Goal: Task Accomplishment & Management: Manage account settings

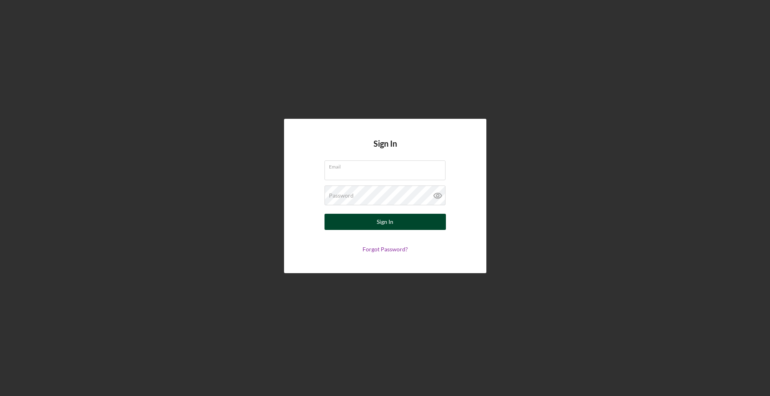
type input "[EMAIL_ADDRESS][DOMAIN_NAME]"
click at [370, 223] on button "Sign In" at bounding box center [384, 222] width 121 height 16
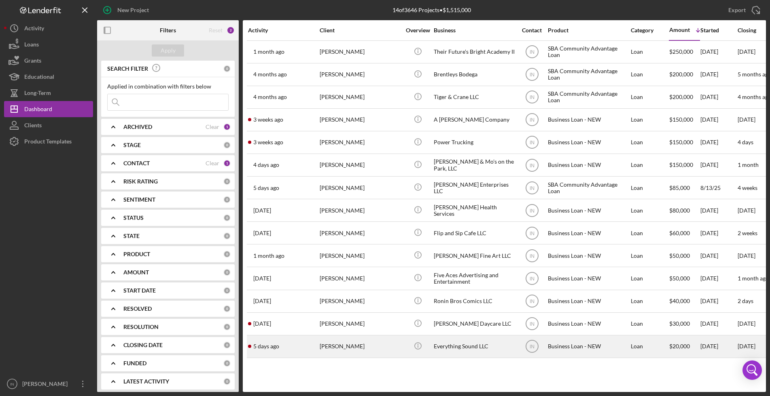
click at [341, 347] on div "[PERSON_NAME]" at bounding box center [360, 346] width 81 height 21
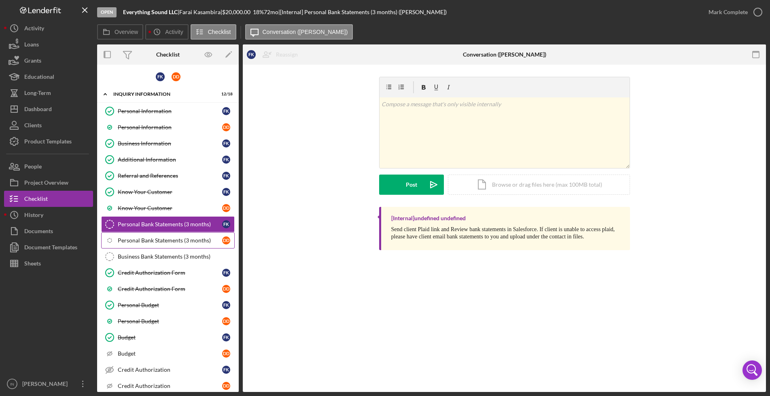
scroll to position [101, 0]
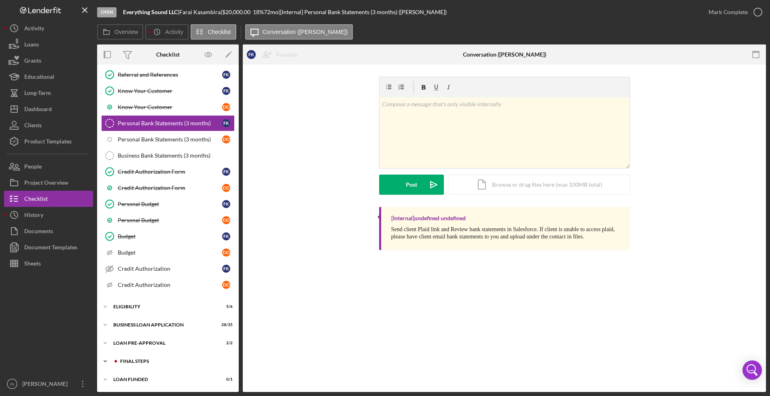
click at [127, 360] on div "FINAL STEPS" at bounding box center [174, 361] width 108 height 5
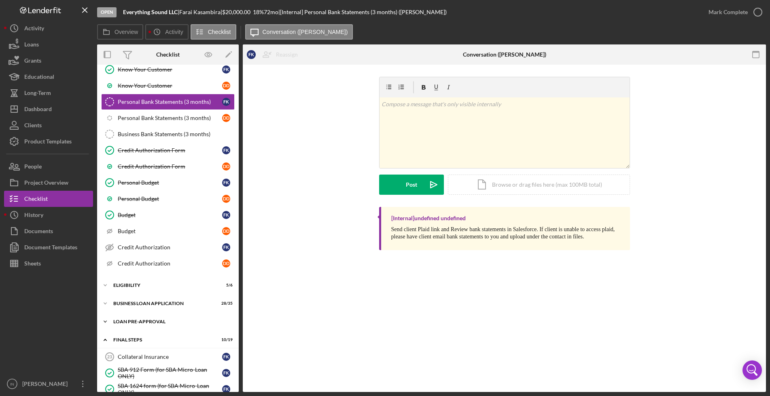
click at [152, 339] on div "FINAL STEPS" at bounding box center [162, 340] width 99 height 5
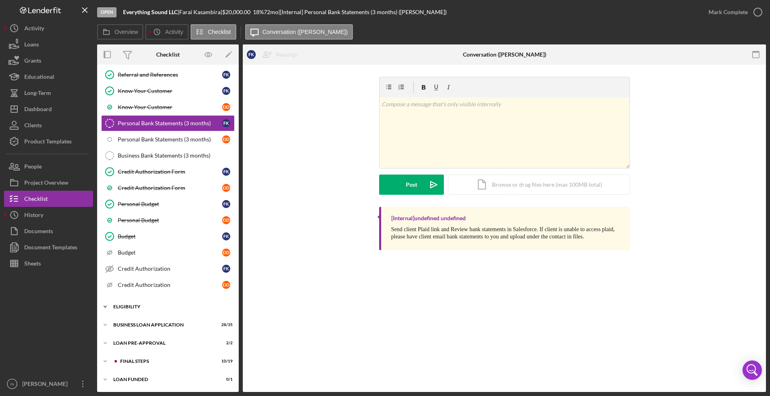
click at [134, 301] on div "Icon/Expander ELIGIBILITY 5 / 6" at bounding box center [168, 307] width 142 height 16
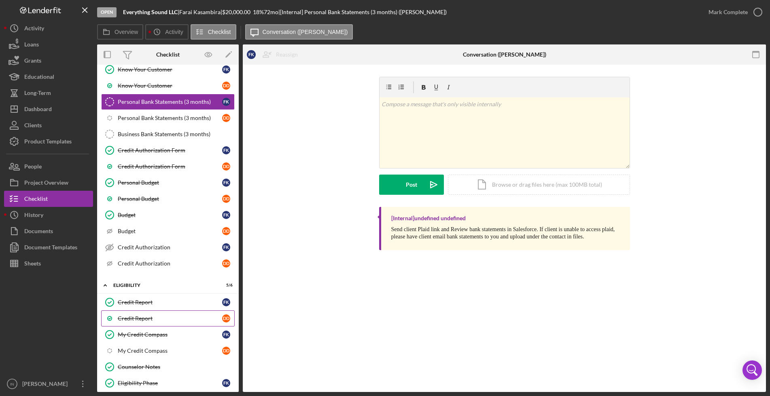
scroll to position [203, 0]
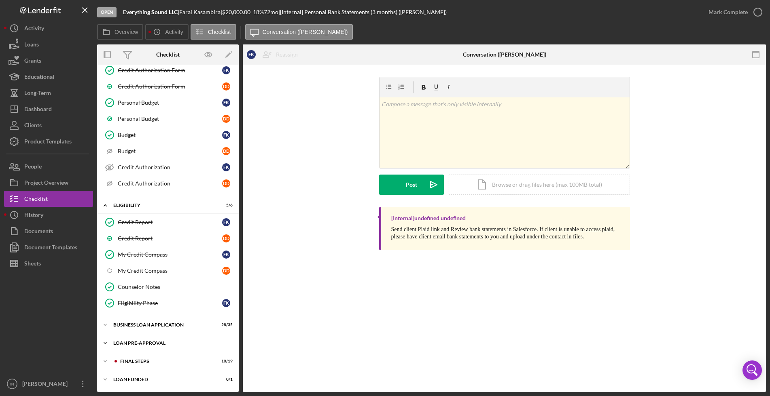
click at [142, 336] on div "Icon/Expander LOAN PRE-APPROVAL 2 / 2" at bounding box center [168, 343] width 142 height 16
click at [144, 358] on div "Loan Approval" at bounding box center [176, 360] width 116 height 6
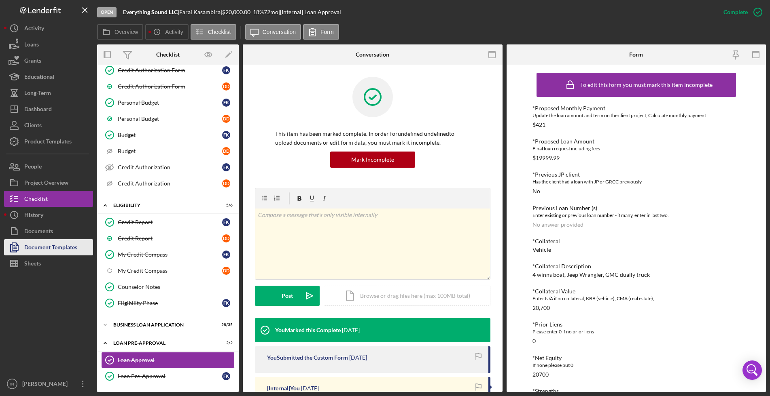
click at [53, 247] on div "Document Templates" at bounding box center [50, 248] width 53 height 18
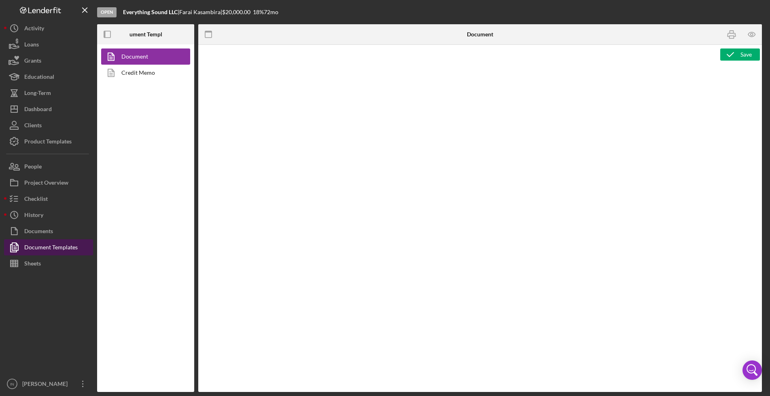
type textarea "Copy and paste, or create, your document template here."
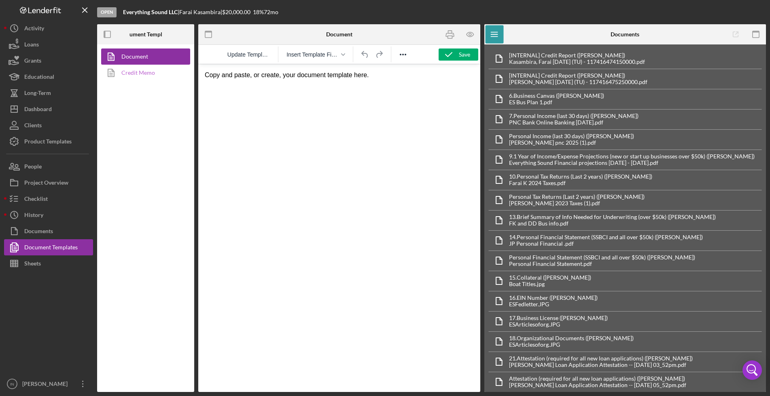
click at [148, 77] on link "Credit Memo" at bounding box center [143, 73] width 85 height 16
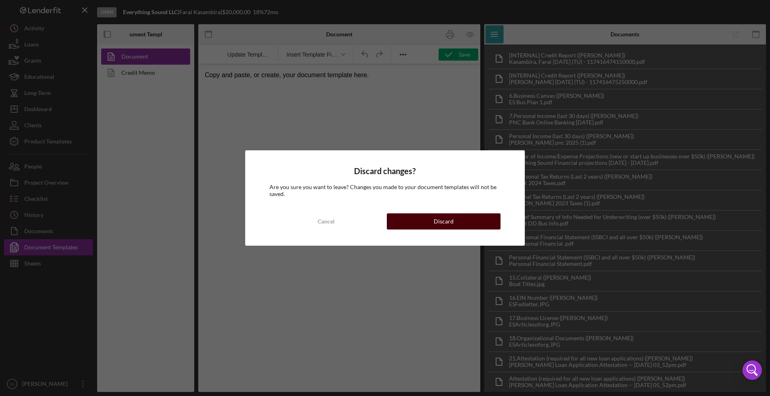
click at [429, 223] on button "Discard" at bounding box center [443, 222] width 113 height 16
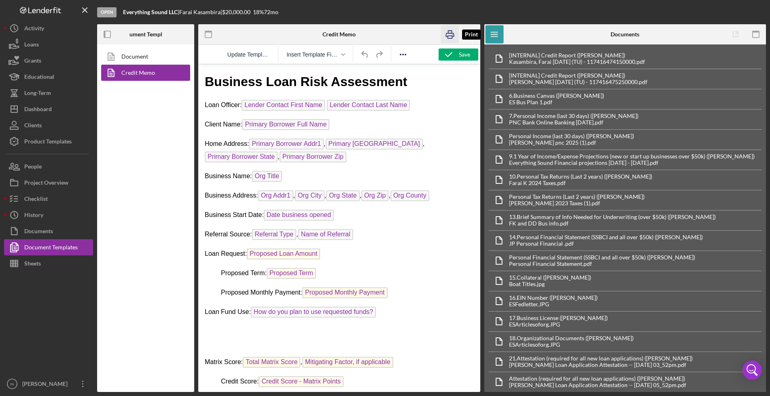
click at [448, 32] on rect "button" at bounding box center [450, 32] width 4 height 2
click at [472, 34] on icon "button" at bounding box center [470, 34] width 18 height 18
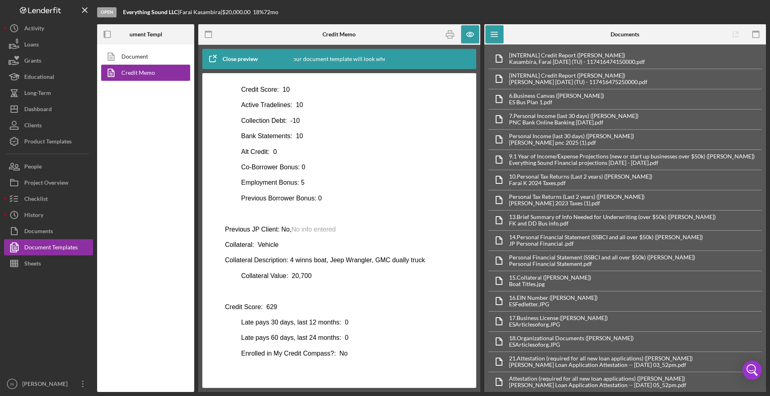
scroll to position [294, 0]
click at [40, 196] on div "Checklist" at bounding box center [35, 200] width 23 height 18
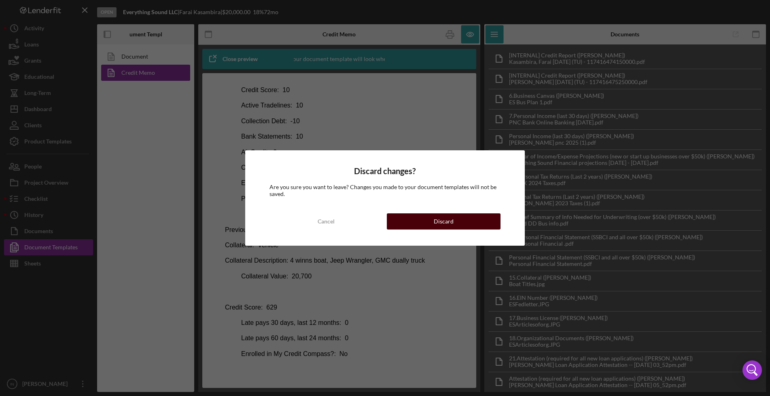
click at [412, 222] on button "Discard" at bounding box center [443, 222] width 113 height 16
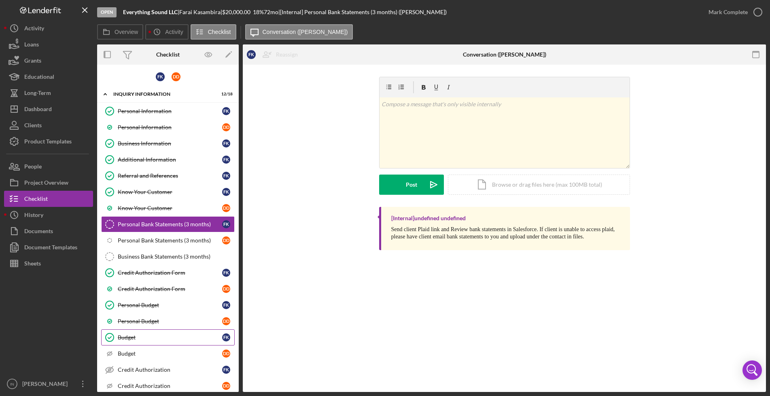
scroll to position [101, 0]
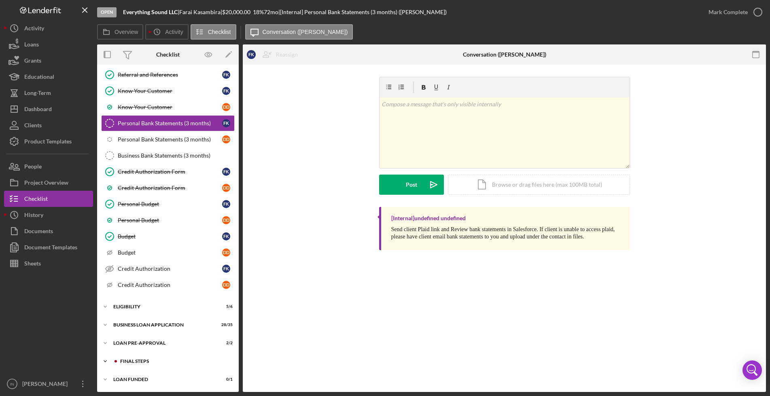
click at [148, 360] on div "FINAL STEPS" at bounding box center [174, 361] width 108 height 5
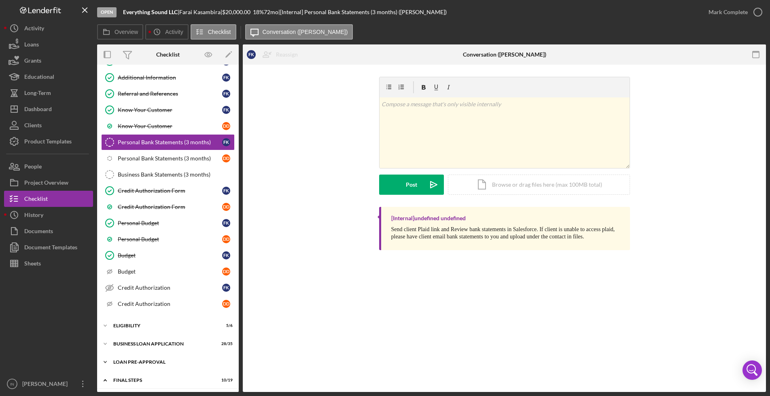
scroll to position [83, 0]
click at [128, 319] on div "Icon/Expander ELIGIBILITY 5 / 6" at bounding box center [168, 325] width 142 height 16
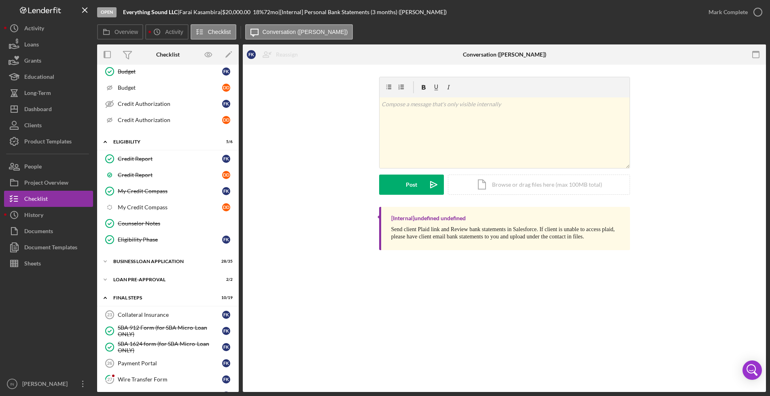
scroll to position [272, 0]
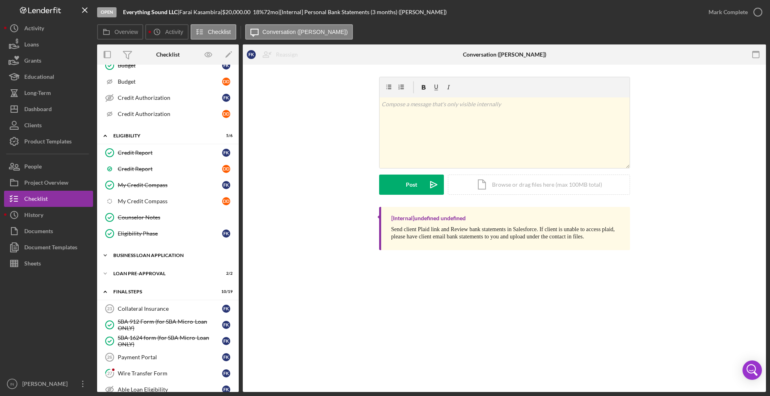
click at [143, 258] on div "Icon/Expander BUSINESS LOAN APPLICATION 28 / 35" at bounding box center [168, 256] width 142 height 16
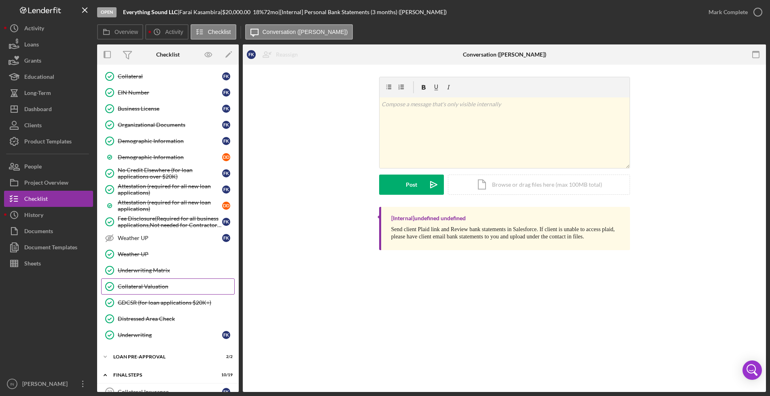
scroll to position [760, 0]
click at [140, 270] on div "Underwriting Matrix" at bounding box center [176, 270] width 116 height 6
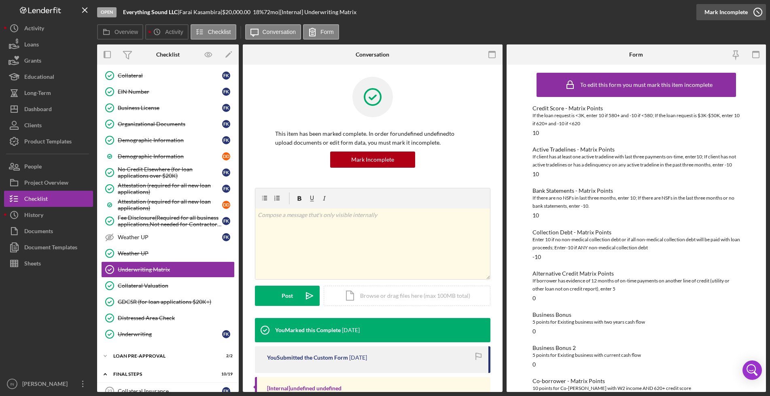
click at [730, 17] on div "Mark Incomplete" at bounding box center [725, 12] width 43 height 16
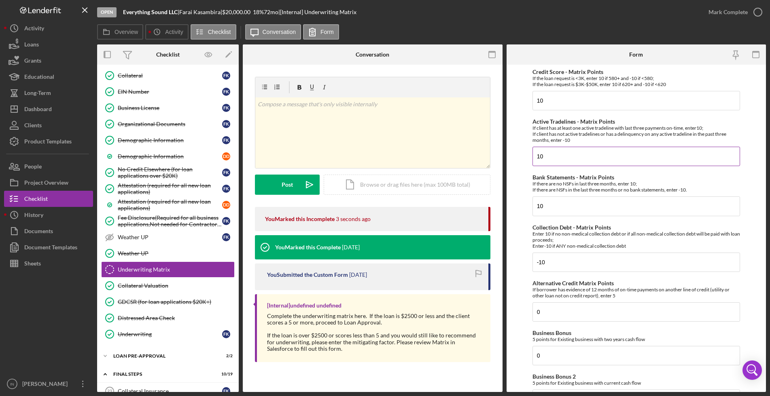
click at [537, 157] on input "10" at bounding box center [636, 156] width 208 height 19
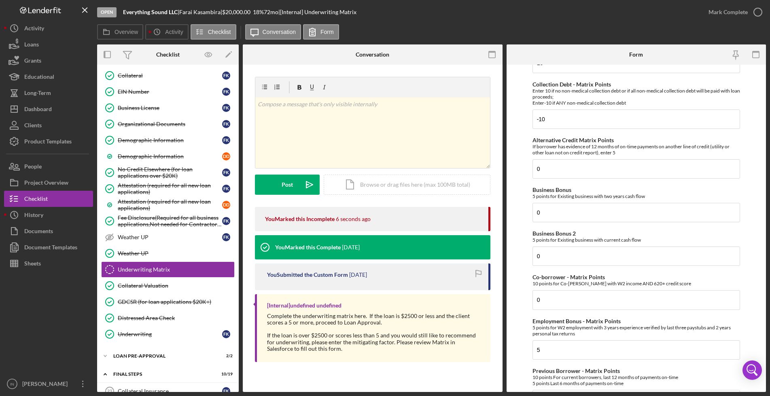
scroll to position [156, 0]
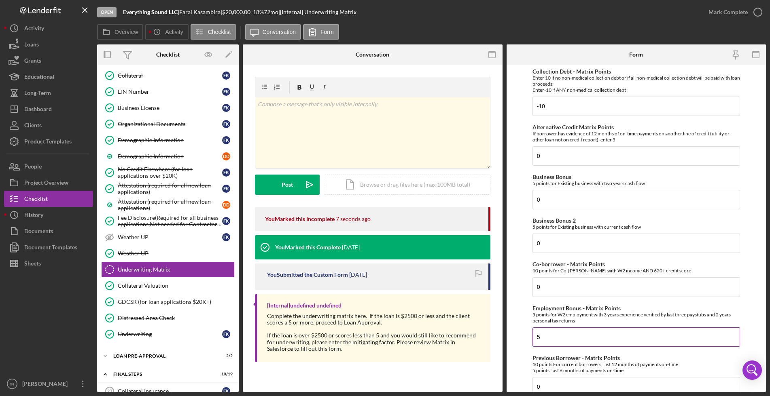
type input "-10"
click at [552, 337] on input "5" at bounding box center [636, 337] width 208 height 19
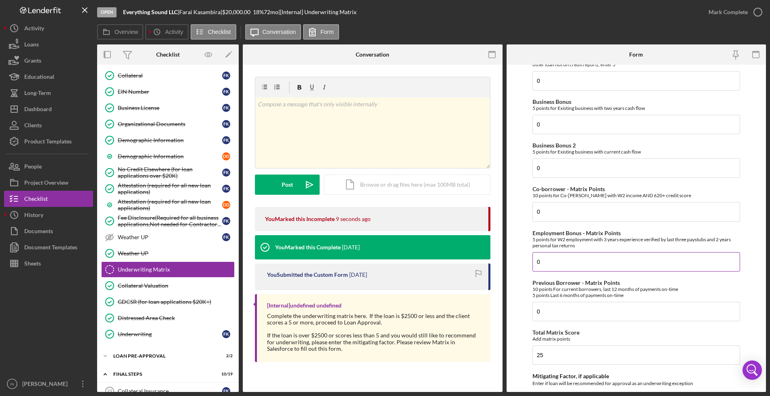
scroll to position [366, 0]
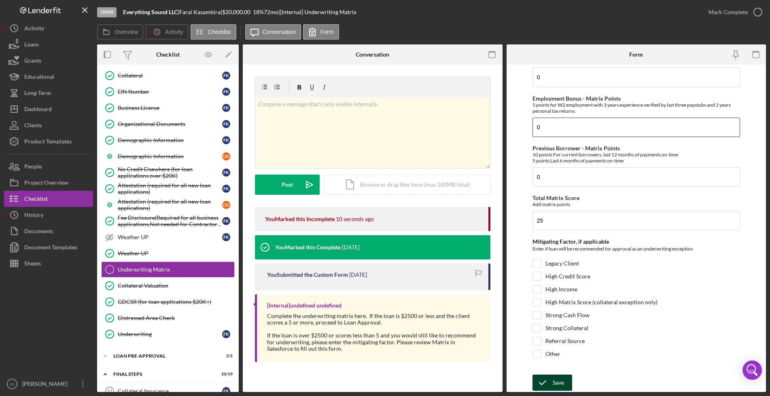
type input "0"
click at [554, 379] on div "Save" at bounding box center [558, 383] width 11 height 16
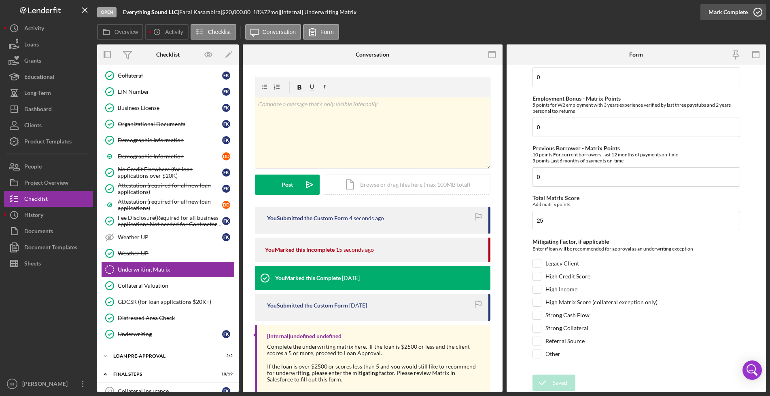
click at [746, 16] on div "Mark Complete" at bounding box center [727, 12] width 39 height 16
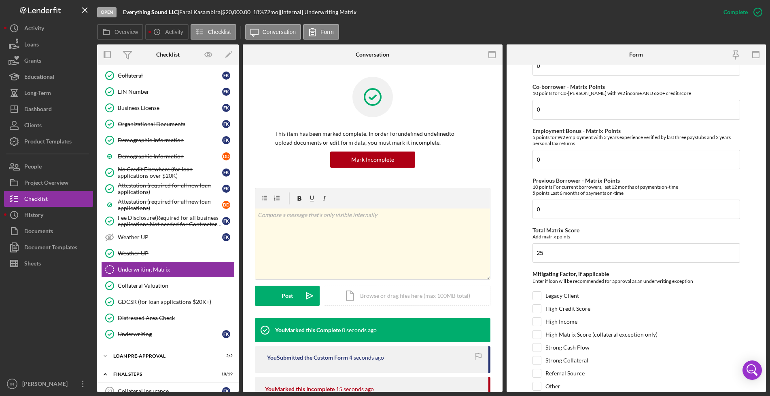
scroll to position [398, 0]
